Goal: Find specific page/section: Find specific page/section

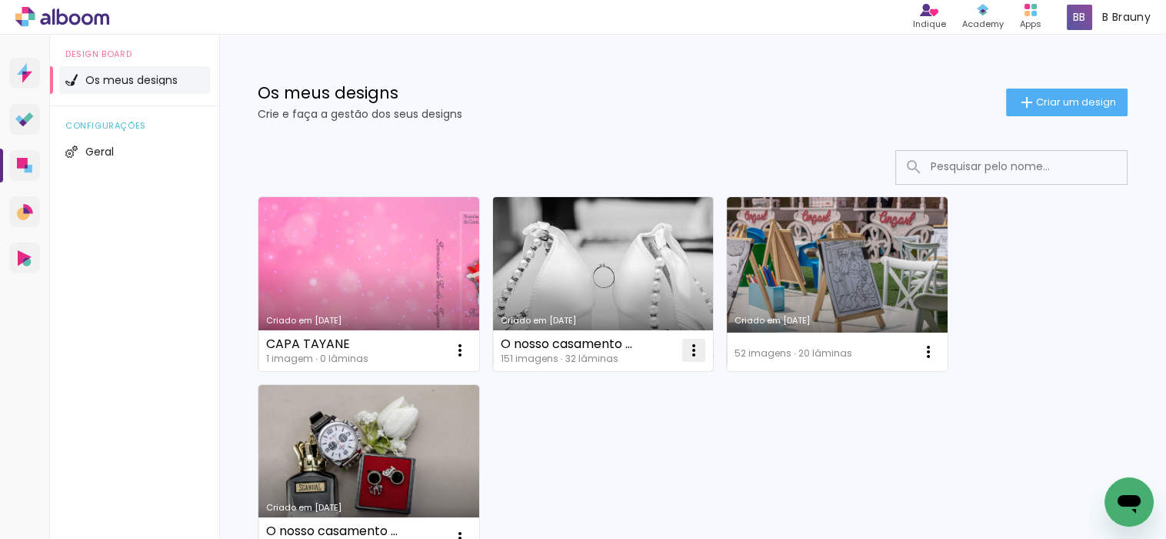
click at [689, 349] on iron-icon at bounding box center [694, 350] width 18 height 18
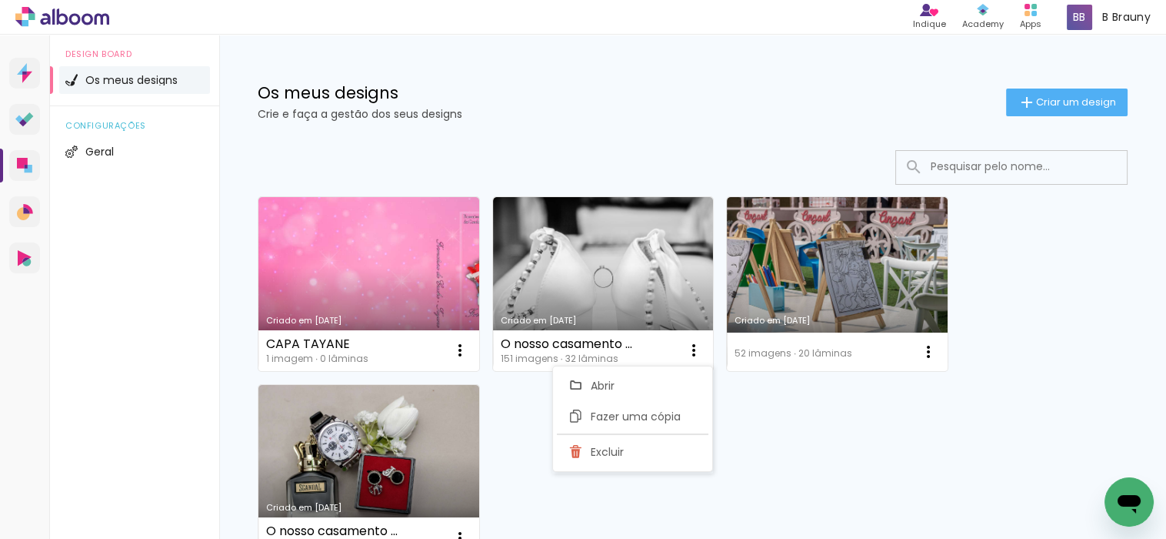
click at [836, 424] on div "Criado em 01/10/25 CAPA TAYANE 1 imagem ∙ 0 lâminas Abrir Fazer uma cópia Exclu…" at bounding box center [693, 376] width 884 height 375
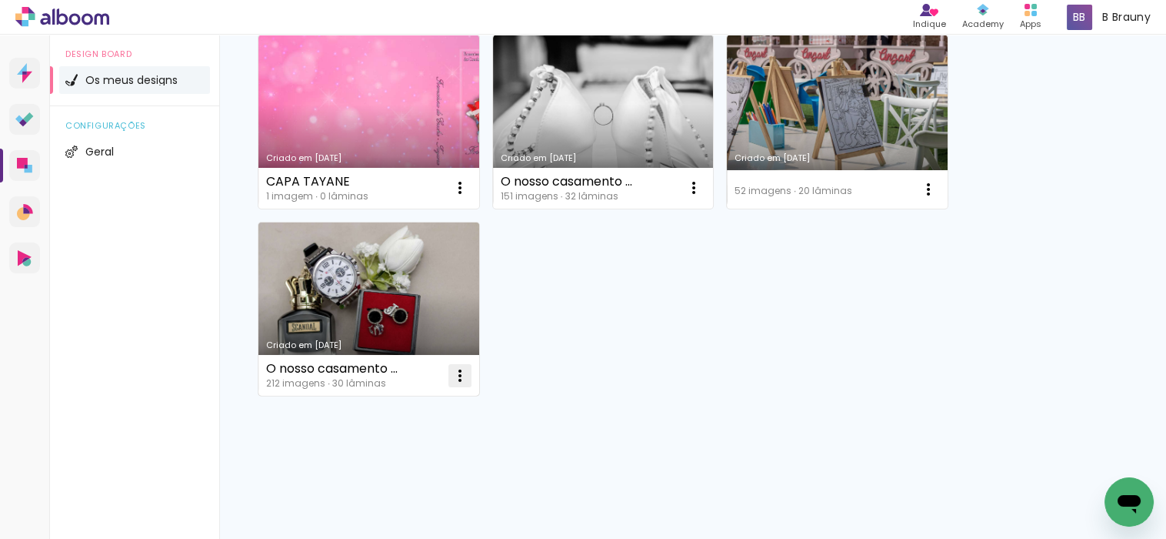
click at [463, 372] on iron-icon at bounding box center [460, 375] width 18 height 18
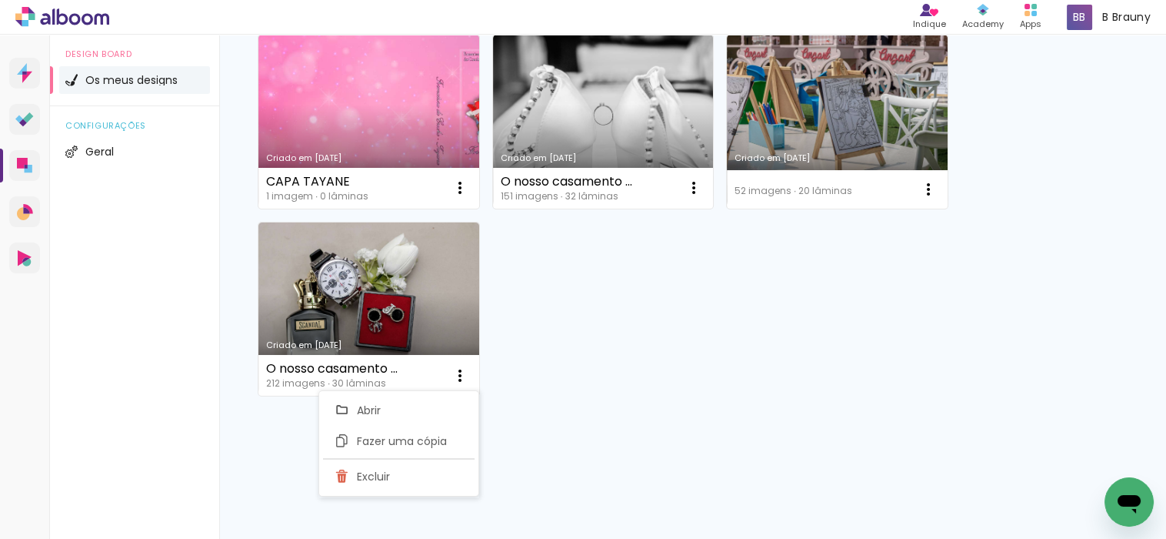
click at [722, 355] on div "Criado em 01/10/25 CAPA TAYANE 1 imagem ∙ 0 lâminas Abrir Fazer uma cópia Exclu…" at bounding box center [693, 214] width 884 height 375
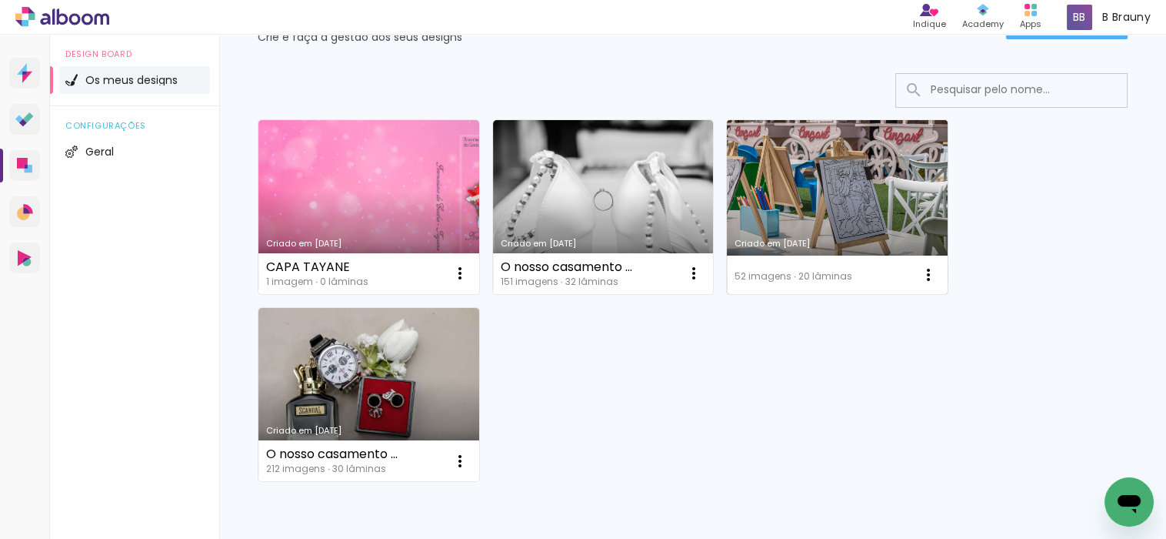
scroll to position [0, 0]
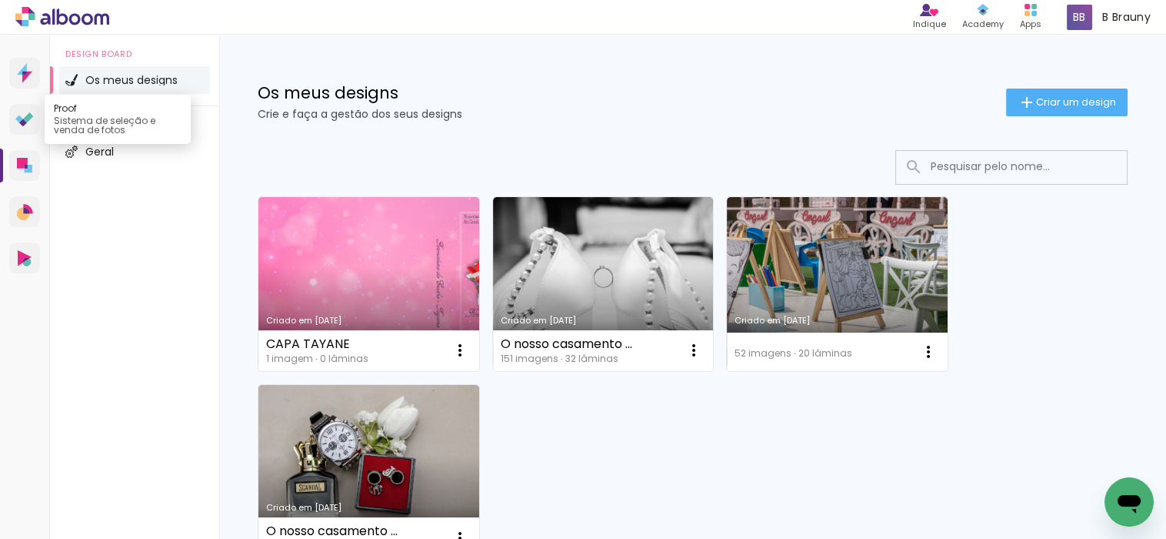
click at [34, 108] on link "Proof Sistema de seleção e venda de fotos" at bounding box center [24, 119] width 31 height 31
